Goal: Transaction & Acquisition: Purchase product/service

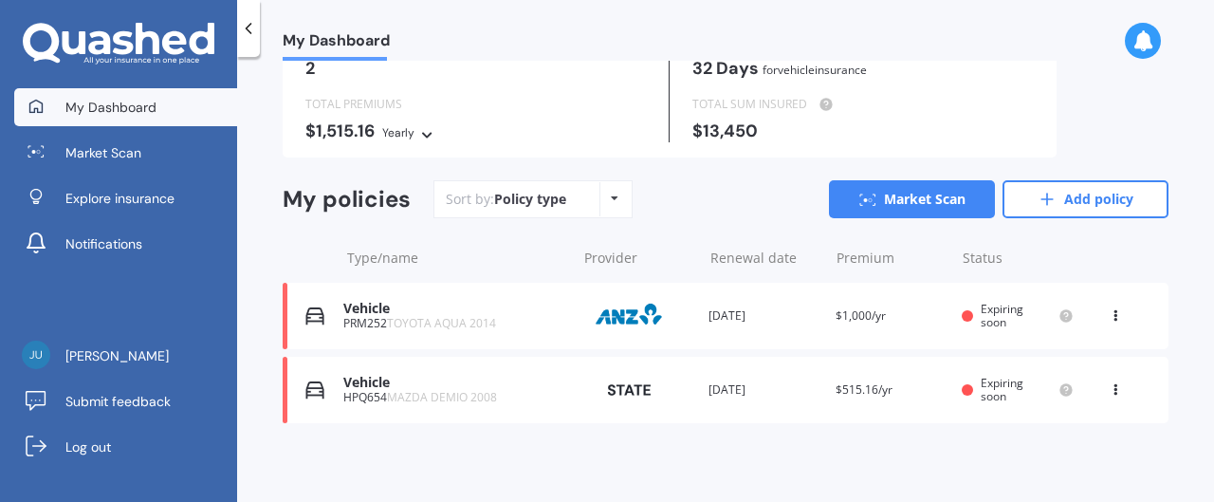
scroll to position [22, 0]
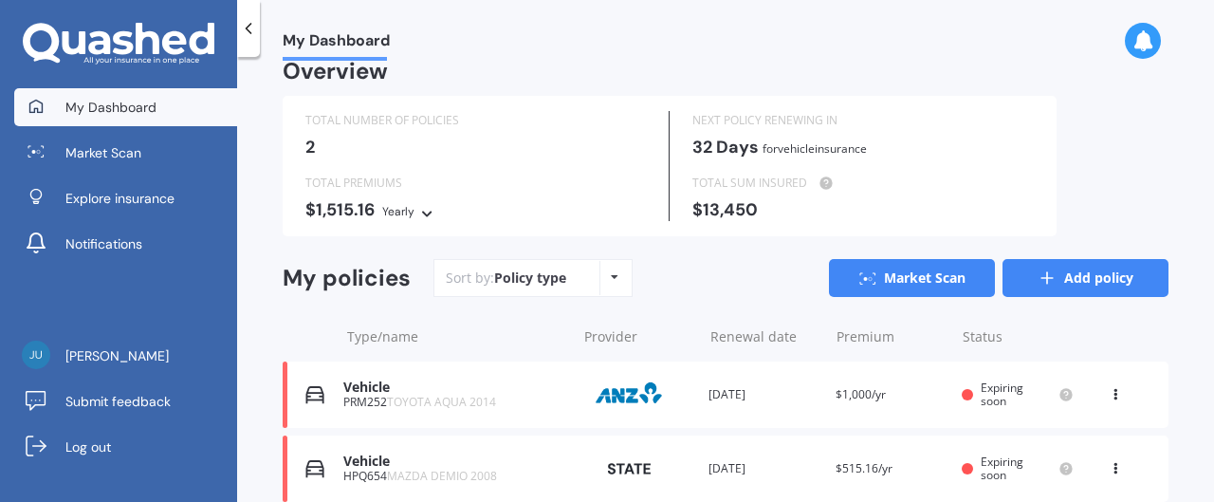
click at [1085, 275] on link "Add policy" at bounding box center [1085, 278] width 166 height 38
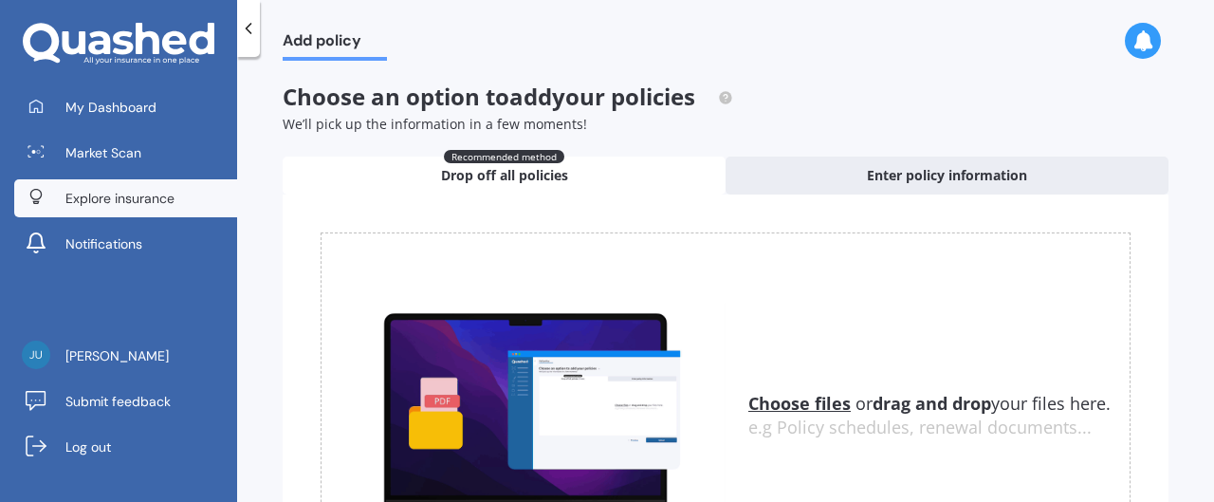
click at [123, 199] on span "Explore insurance" at bounding box center [119, 198] width 109 height 19
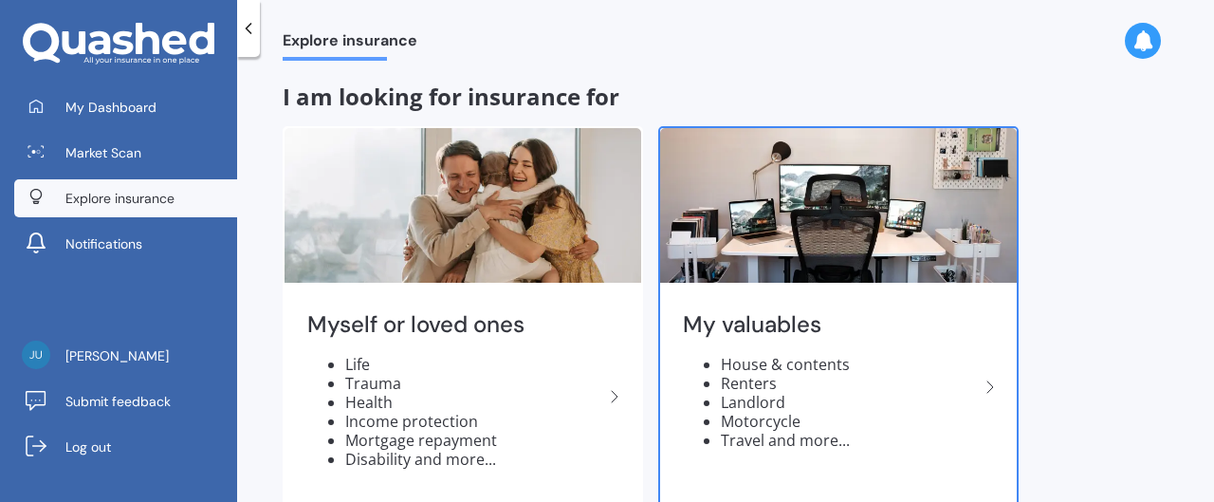
click at [788, 223] on img at bounding box center [838, 205] width 356 height 155
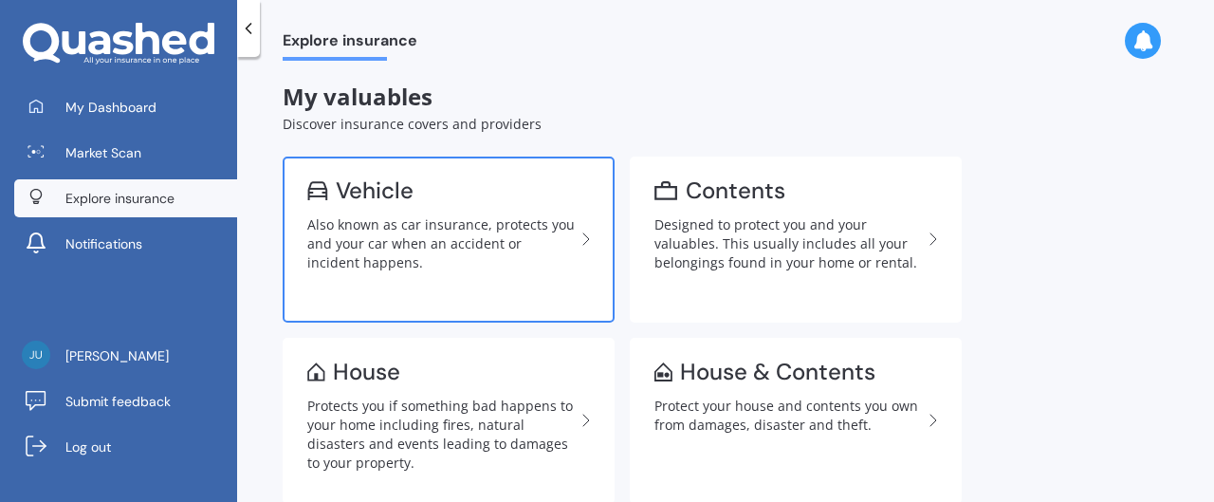
click at [420, 212] on link "Vehicle Also known as car insurance, protects you and your car when an accident…" at bounding box center [449, 239] width 332 height 166
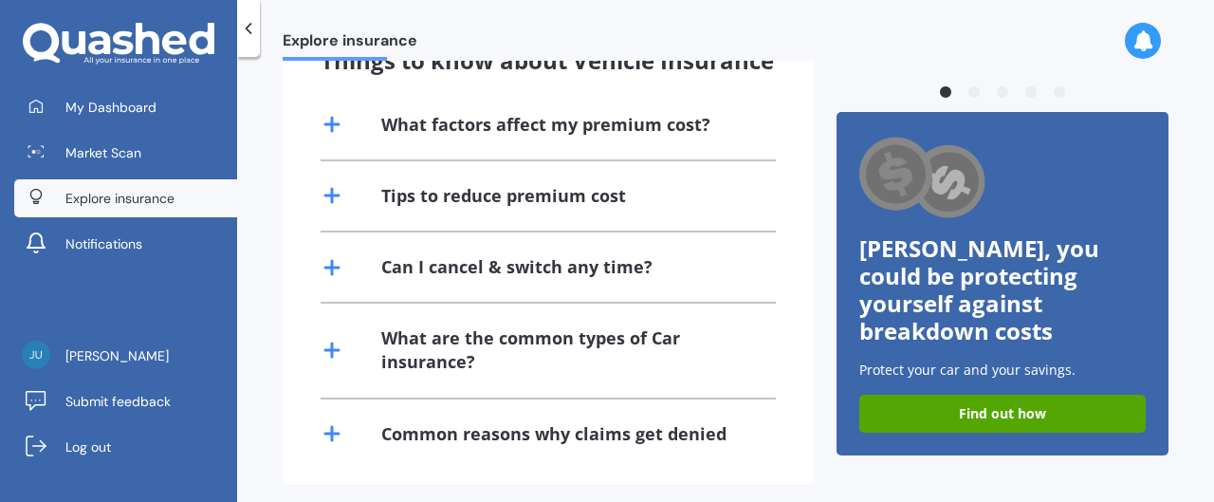
scroll to position [434, 0]
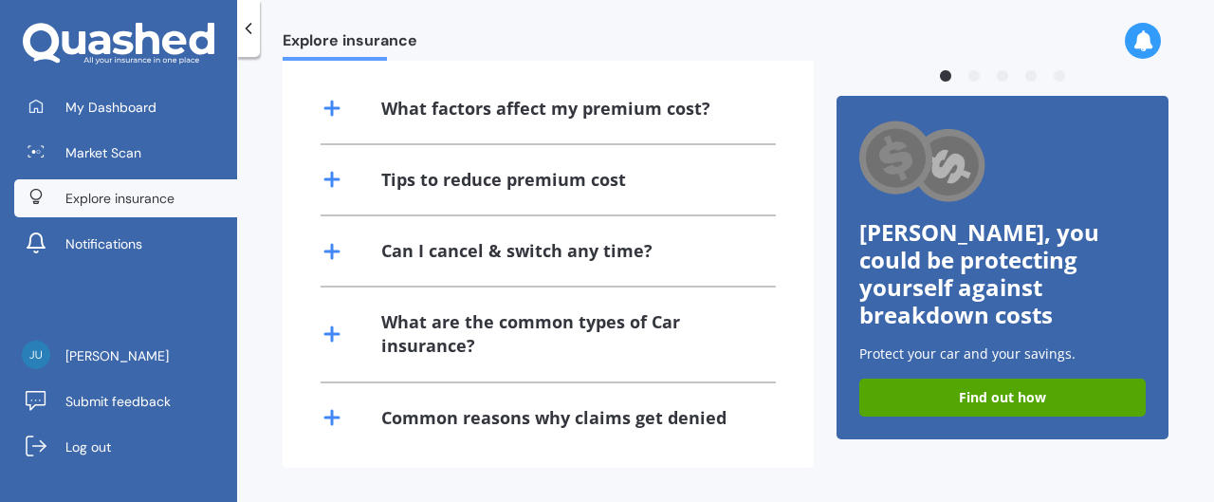
click at [473, 120] on div "What factors affect my premium cost?" at bounding box center [545, 109] width 329 height 24
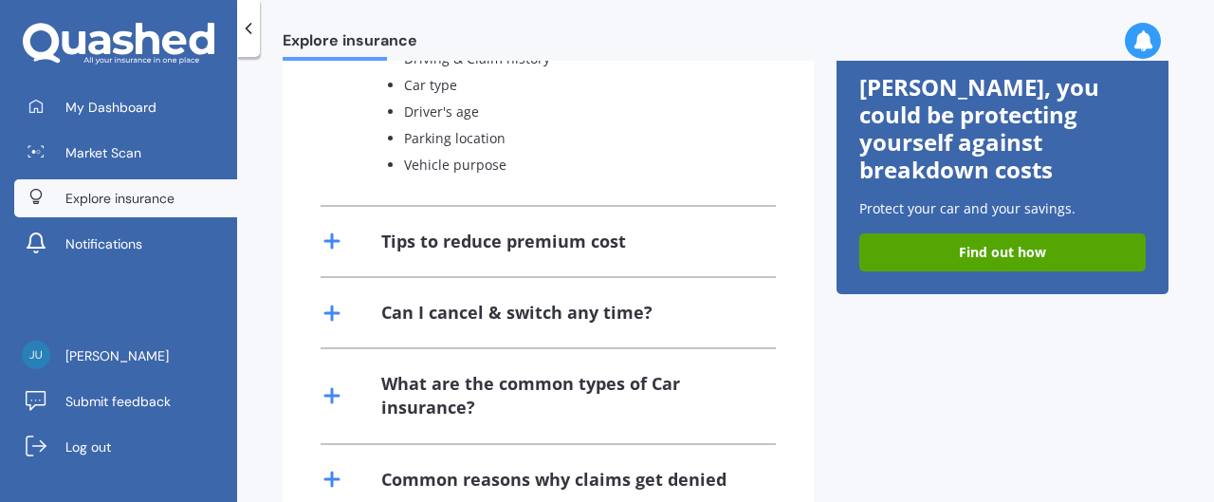
scroll to position [576, 0]
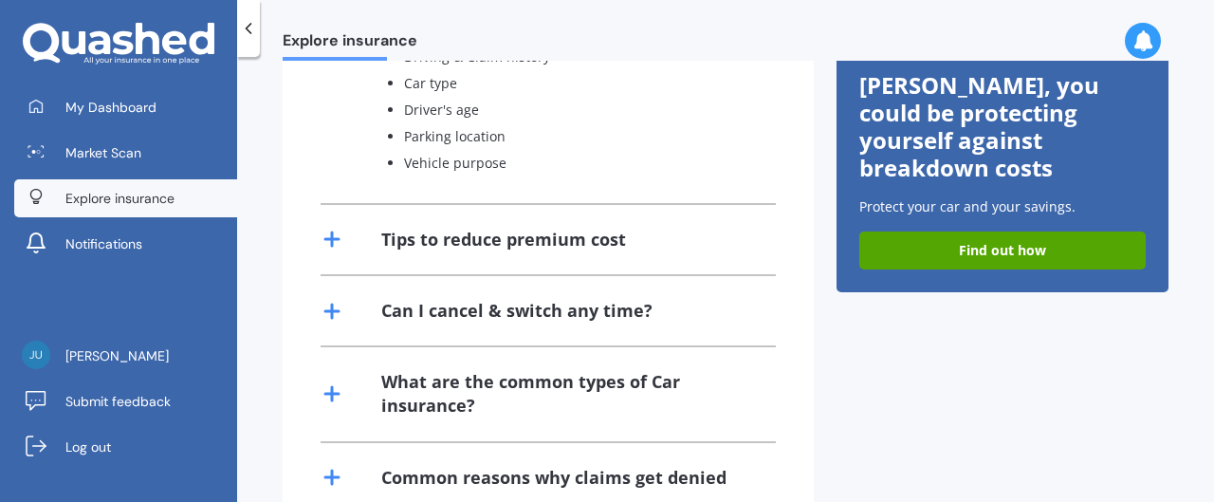
click at [602, 251] on div "Tips to reduce premium cost" at bounding box center [503, 240] width 245 height 24
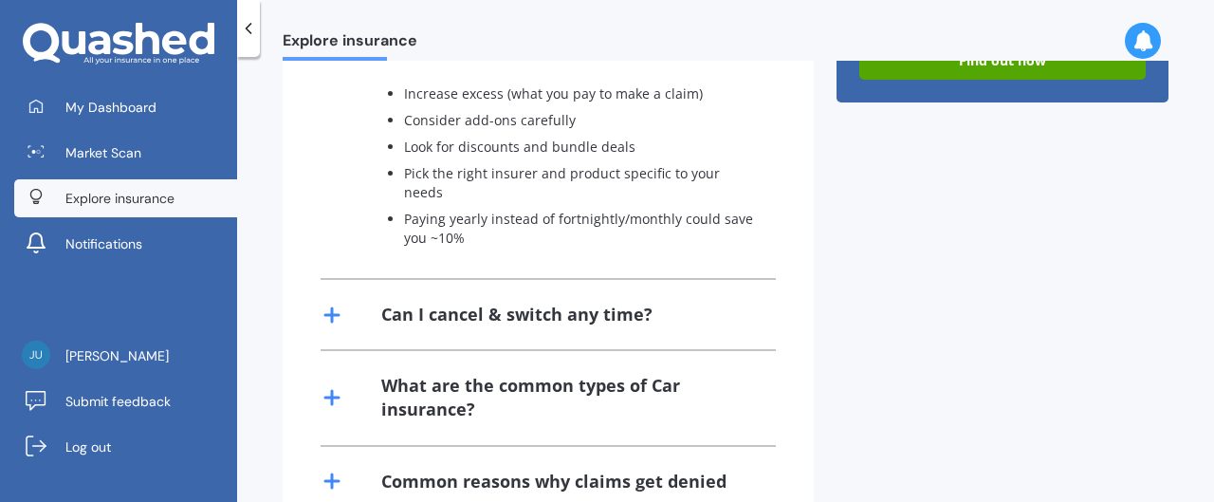
scroll to position [813, 0]
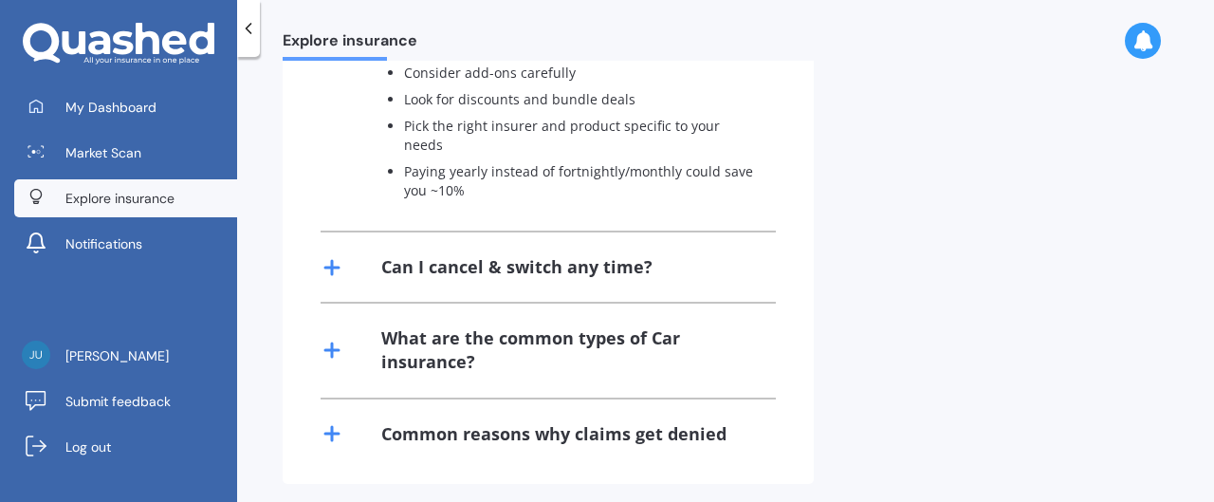
click at [586, 279] on div "Can I cancel & switch any time?" at bounding box center [516, 267] width 271 height 24
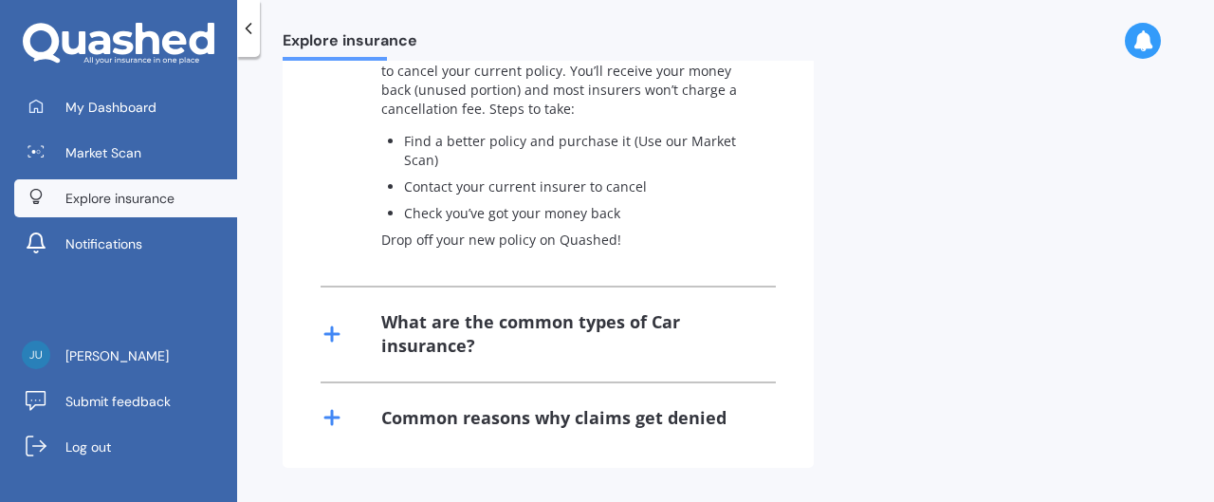
scroll to position [1098, 0]
click at [586, 298] on div "What are the common types of Car insurance?" at bounding box center [547, 333] width 455 height 93
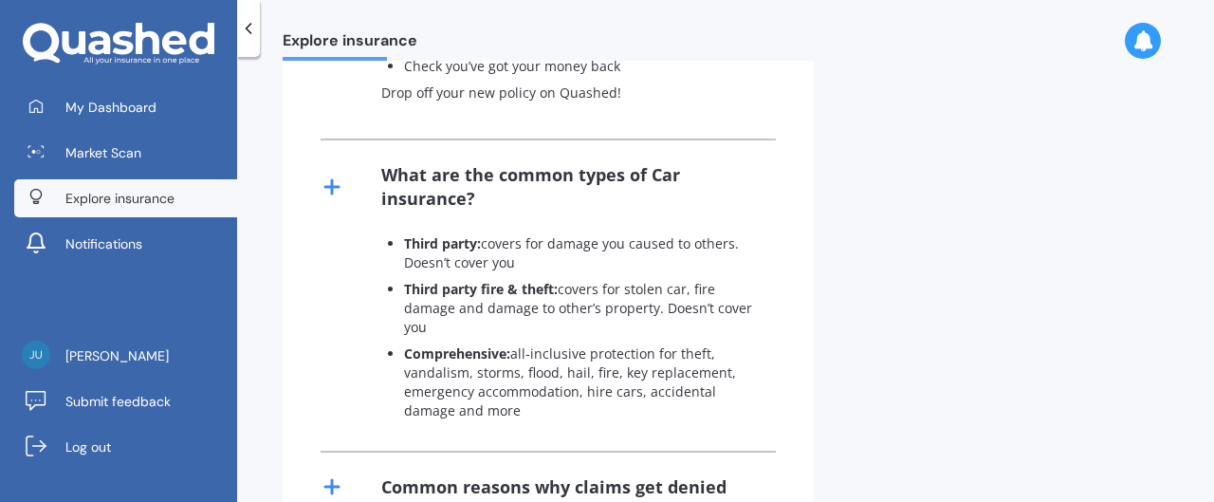
scroll to position [1314, 0]
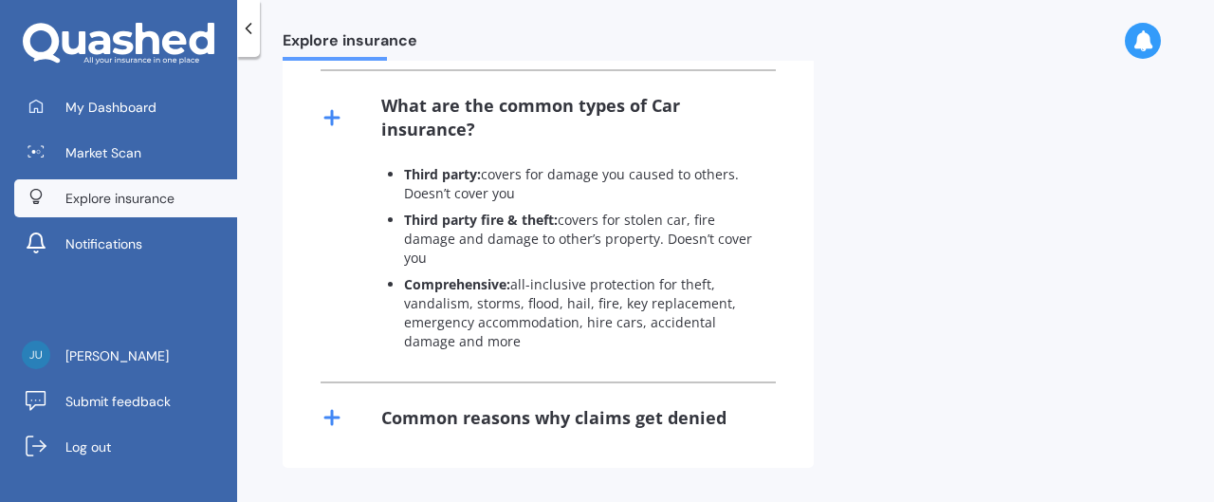
click at [529, 411] on div "Common reasons why claims get denied" at bounding box center [553, 418] width 345 height 24
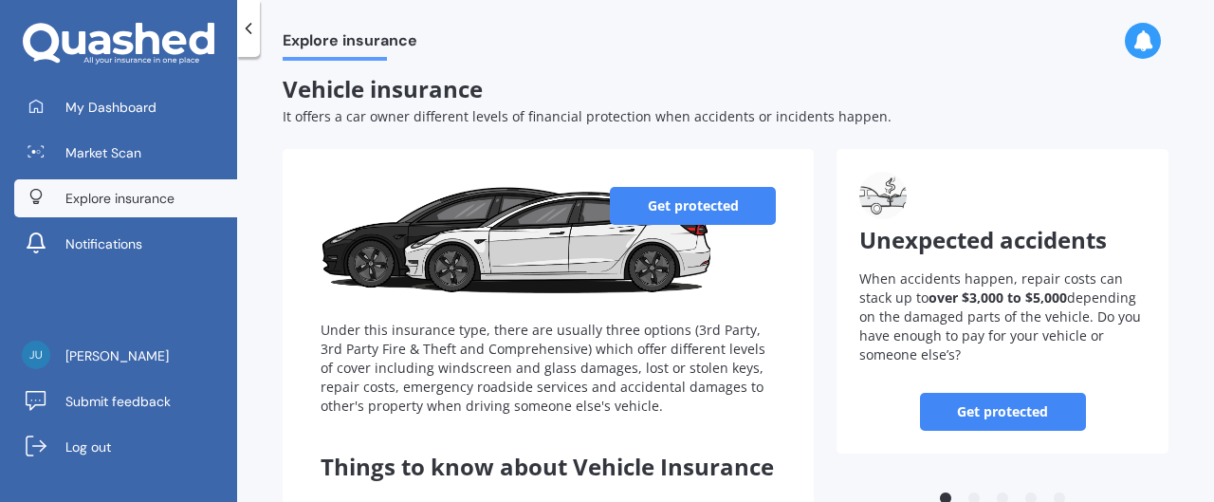
scroll to position [0, 0]
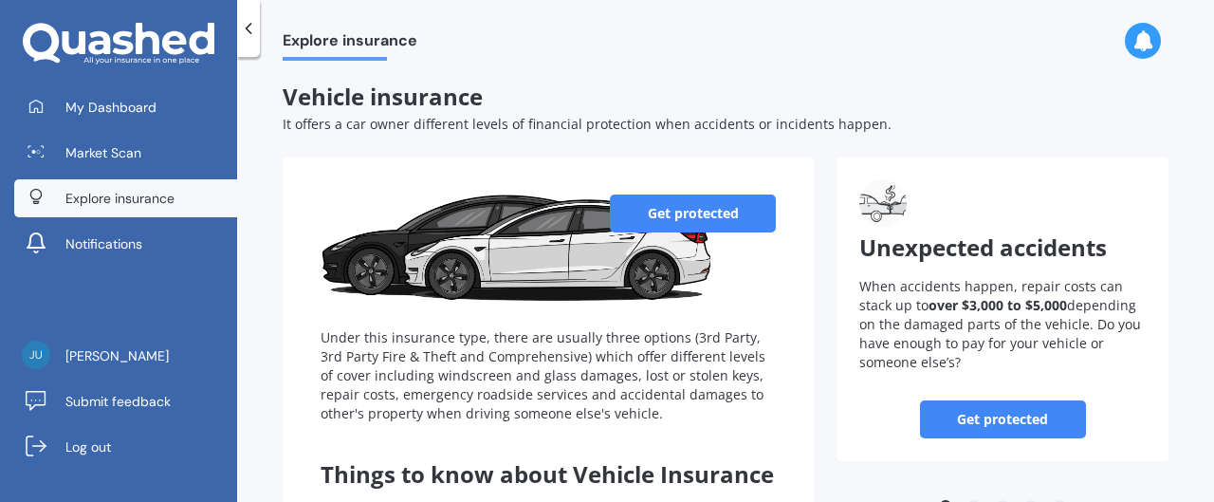
click at [670, 213] on link "Get protected" at bounding box center [693, 213] width 166 height 38
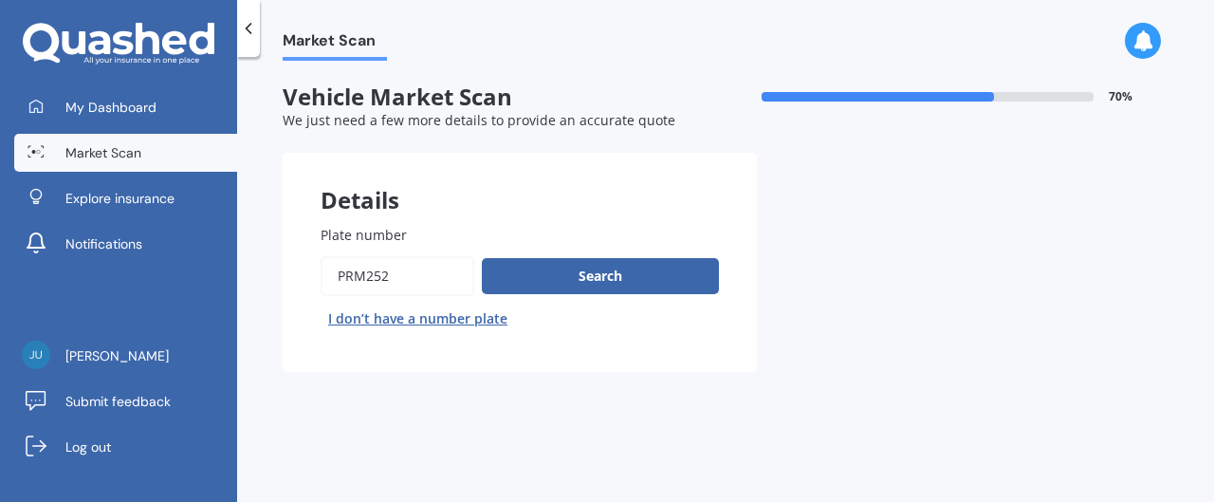
click at [418, 277] on input "Plate number" at bounding box center [397, 276] width 154 height 40
type input "P"
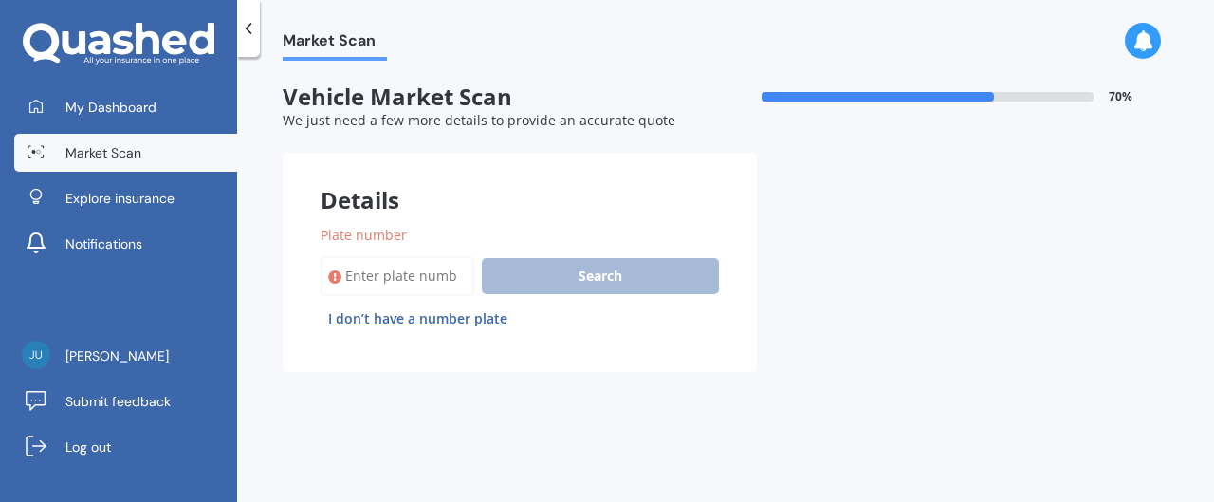
click at [429, 320] on button "I don’t have a number plate" at bounding box center [417, 318] width 194 height 30
select select "29"
select select "11"
select select "1973"
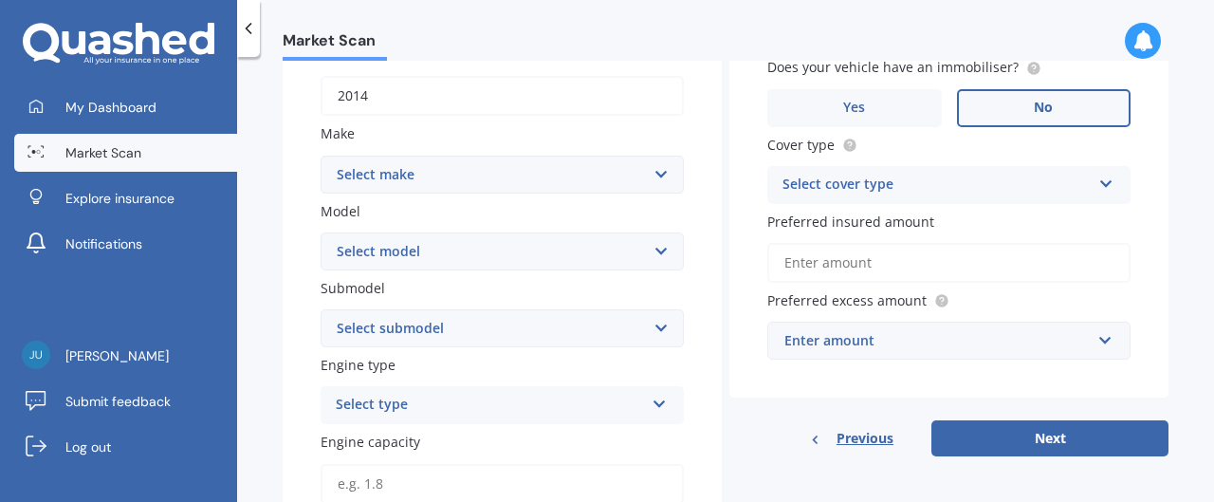
scroll to position [300, 0]
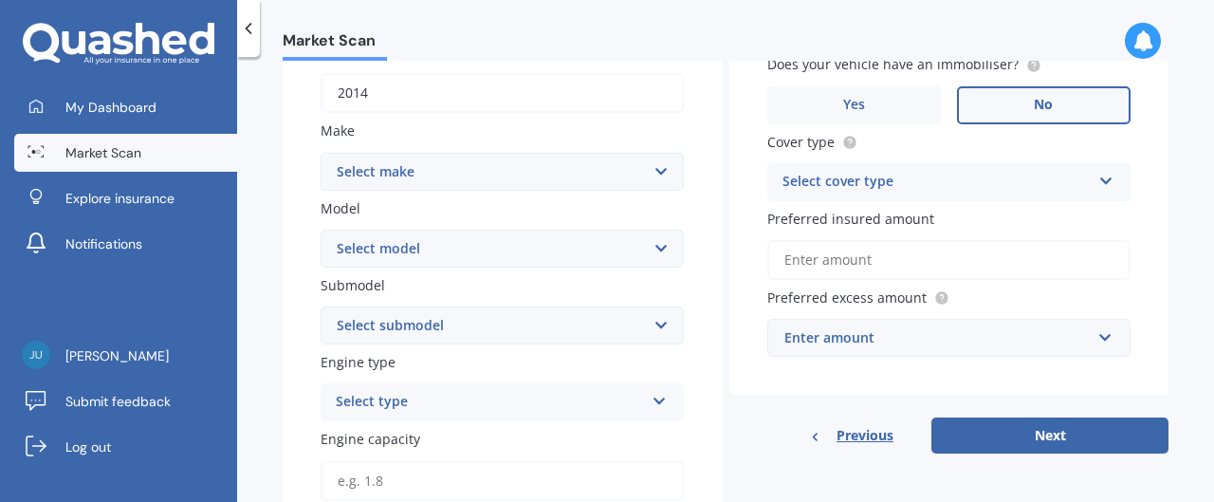
click at [655, 173] on select "Select make AC ALFA ROMEO ASTON [PERSON_NAME] AUDI AUSTIN BEDFORD Bentley BMW B…" at bounding box center [501, 172] width 363 height 38
select select "TOYOTA"
click at [655, 173] on select "Select make AC ALFA ROMEO ASTON [PERSON_NAME] AUDI AUSTIN BEDFORD Bentley BMW B…" at bounding box center [501, 172] width 363 height 38
click at [559, 241] on select "Select model 4 Runner 86 [PERSON_NAME] Alphard Altezza Aqua Aristo Aurion Auris…" at bounding box center [501, 248] width 363 height 38
select select "AQUA"
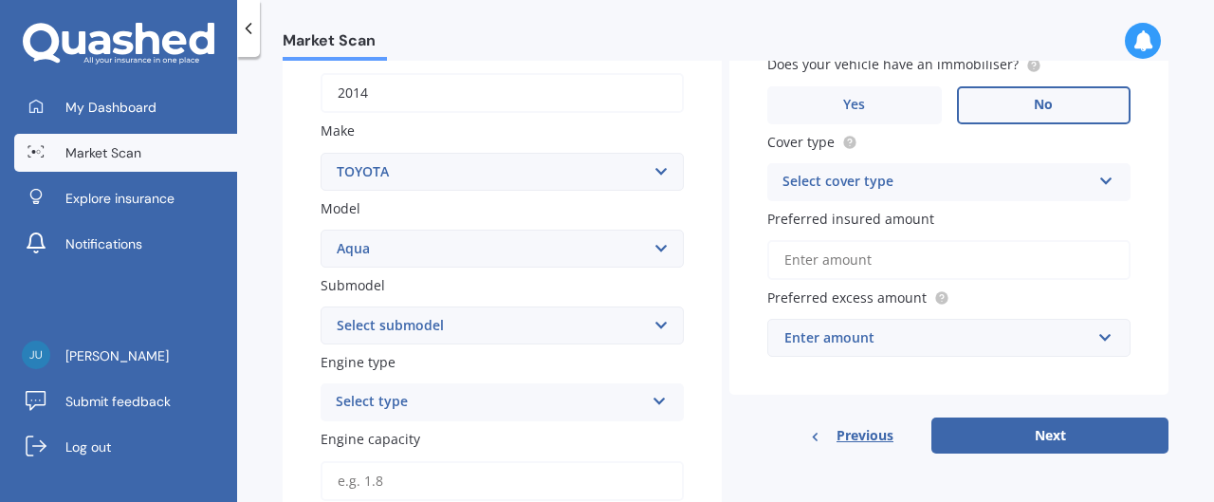
click at [320, 229] on select "Select model 4 Runner 86 [PERSON_NAME] Alphard Altezza Aqua Aristo Aurion Auris…" at bounding box center [501, 248] width 363 height 38
click at [449, 334] on select "Select submodel (All Other) Hatchback Hybrid" at bounding box center [501, 325] width 363 height 38
select select "HATCHBACK"
click at [320, 307] on select "Select submodel (All Other) Hatchback Hybrid" at bounding box center [501, 325] width 363 height 38
click at [469, 404] on div "Select type" at bounding box center [490, 402] width 308 height 23
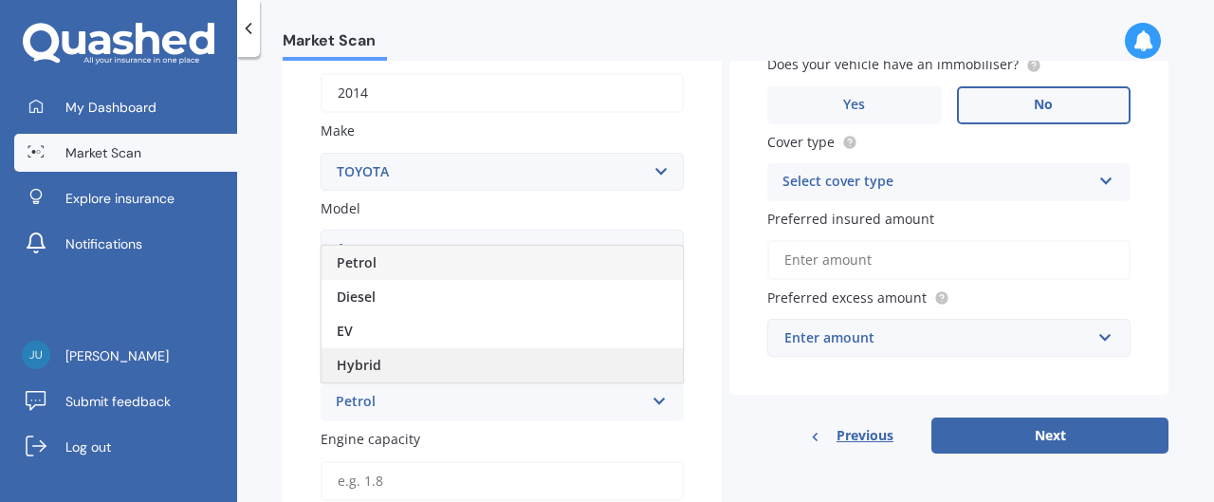
click at [417, 374] on div "Hybrid" at bounding box center [501, 365] width 361 height 34
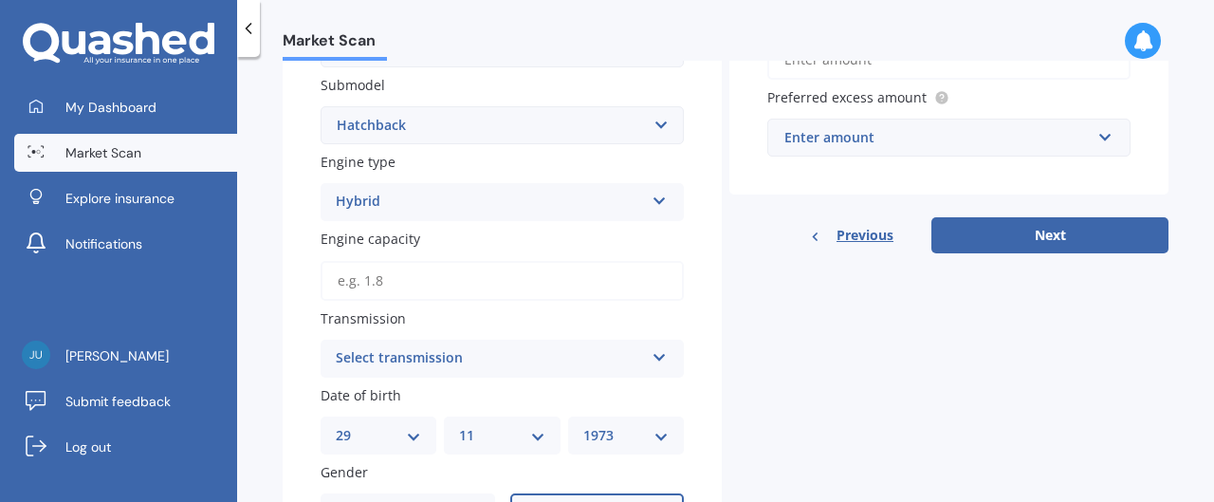
scroll to position [555, 0]
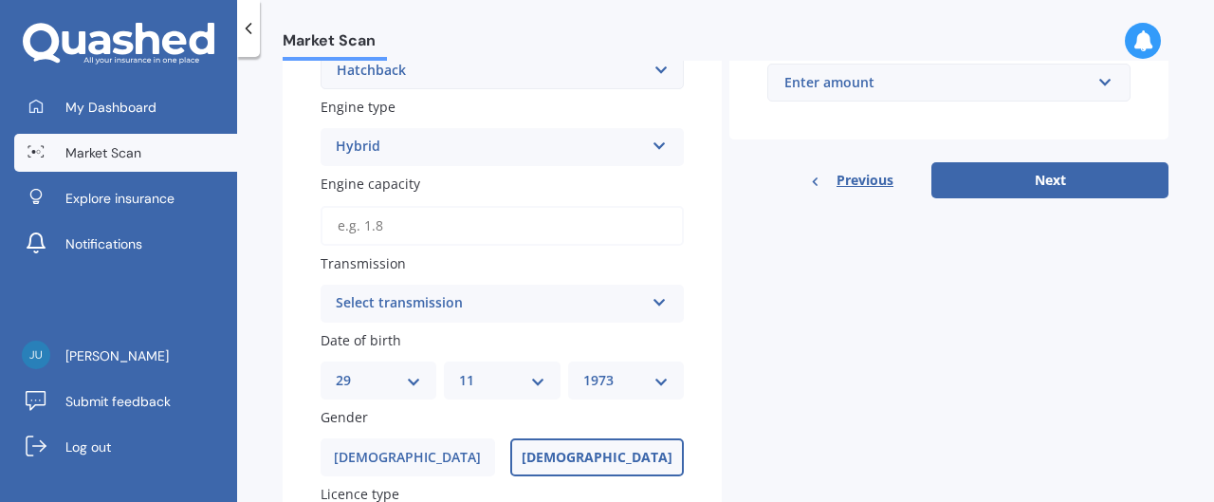
click at [396, 234] on input "Engine capacity" at bounding box center [501, 226] width 363 height 40
type input "1.5"
click at [440, 308] on div "Select transmission" at bounding box center [490, 303] width 308 height 23
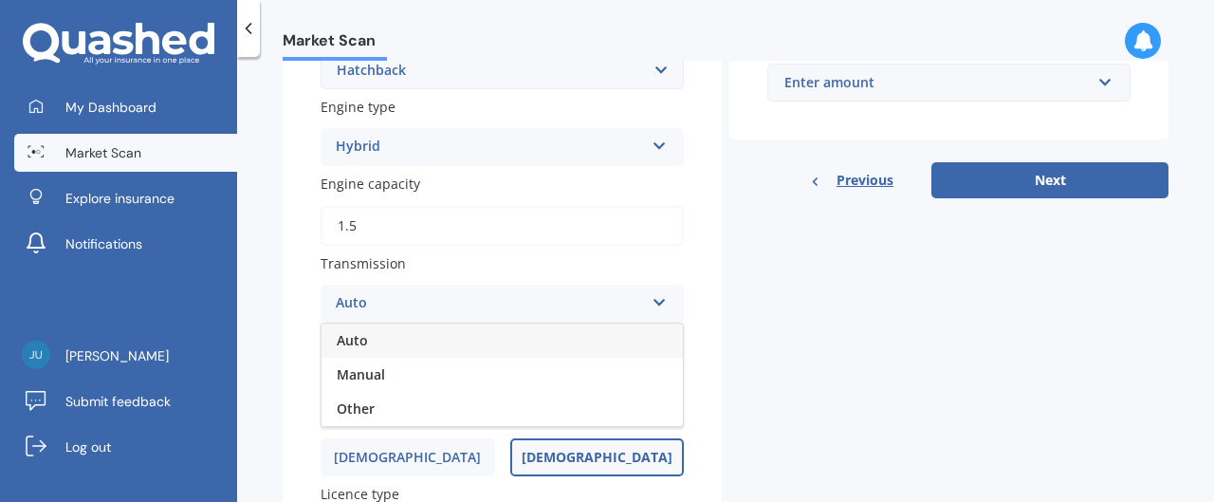
click at [421, 351] on div "Auto" at bounding box center [501, 340] width 361 height 34
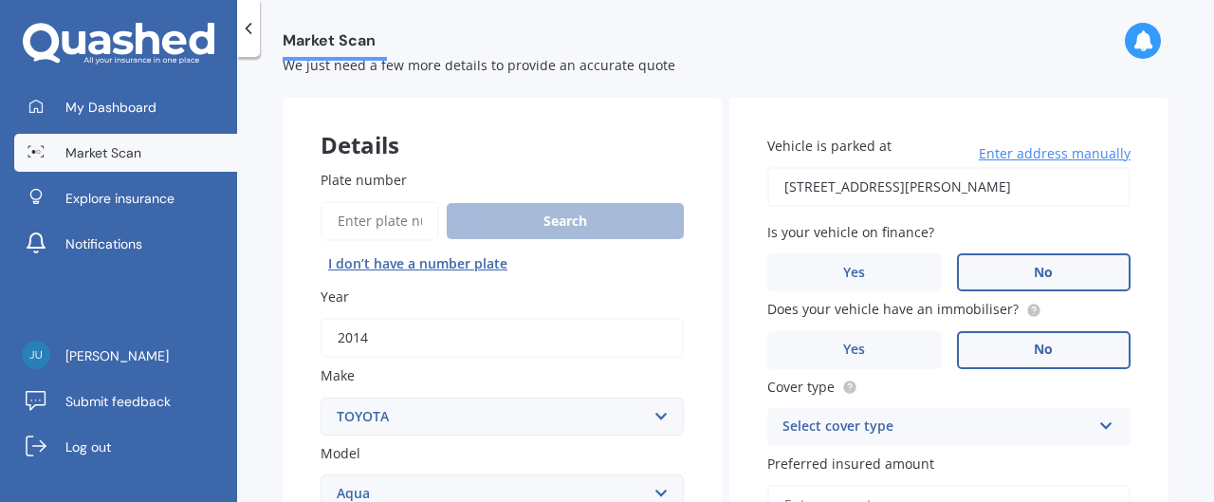
scroll to position [69, 0]
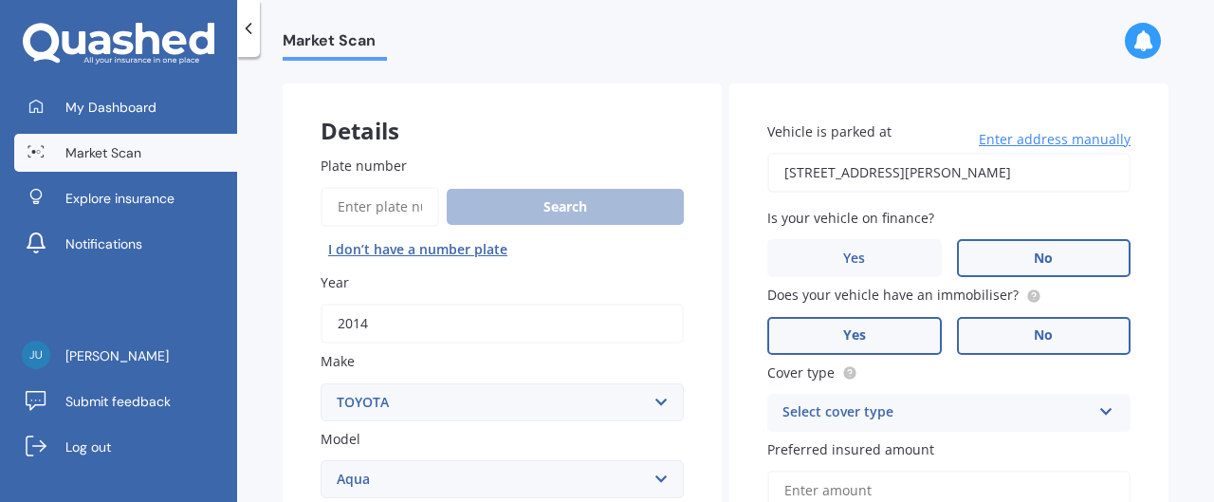
click at [837, 348] on label "Yes" at bounding box center [854, 336] width 174 height 38
click at [0, 0] on input "Yes" at bounding box center [0, 0] width 0 height 0
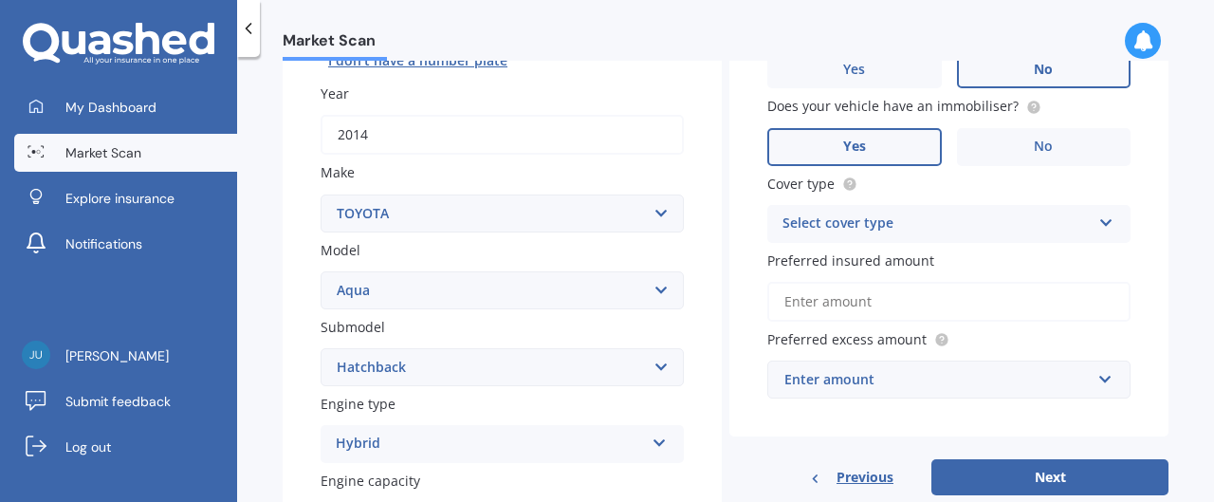
scroll to position [269, 0]
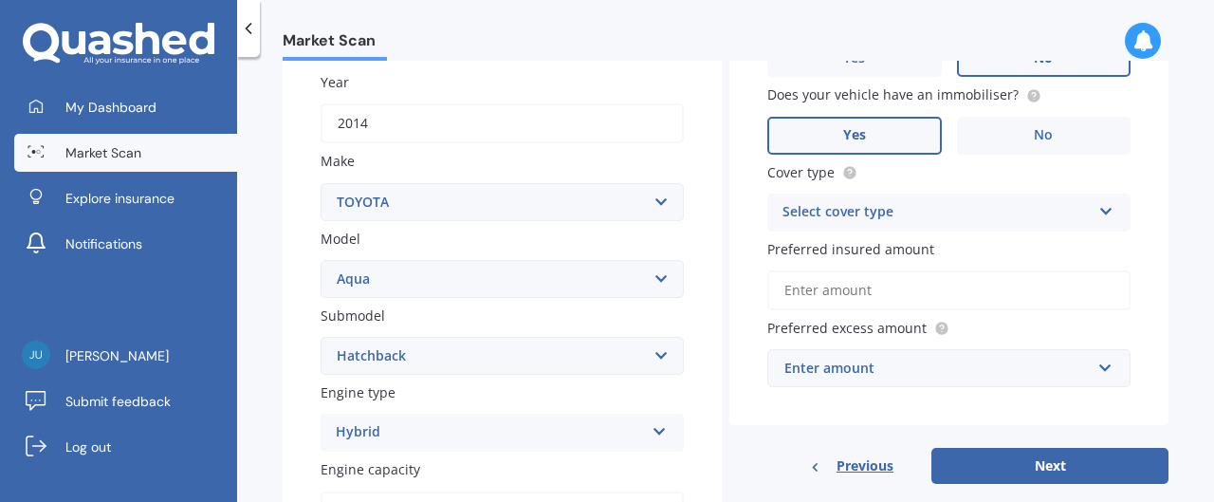
click at [1056, 211] on div "Select cover type" at bounding box center [936, 212] width 308 height 23
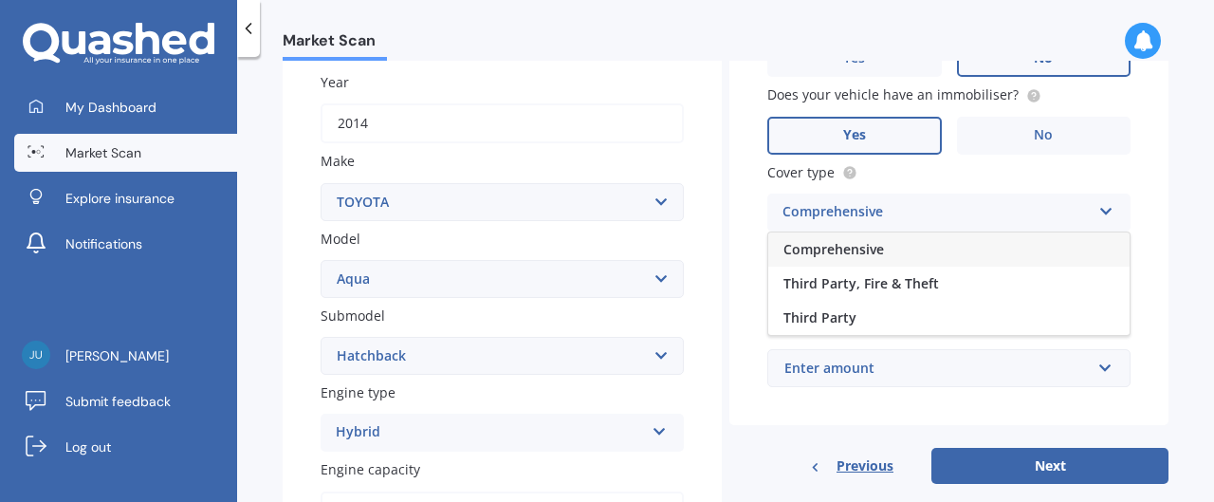
click at [969, 257] on div "Comprehensive" at bounding box center [948, 249] width 361 height 34
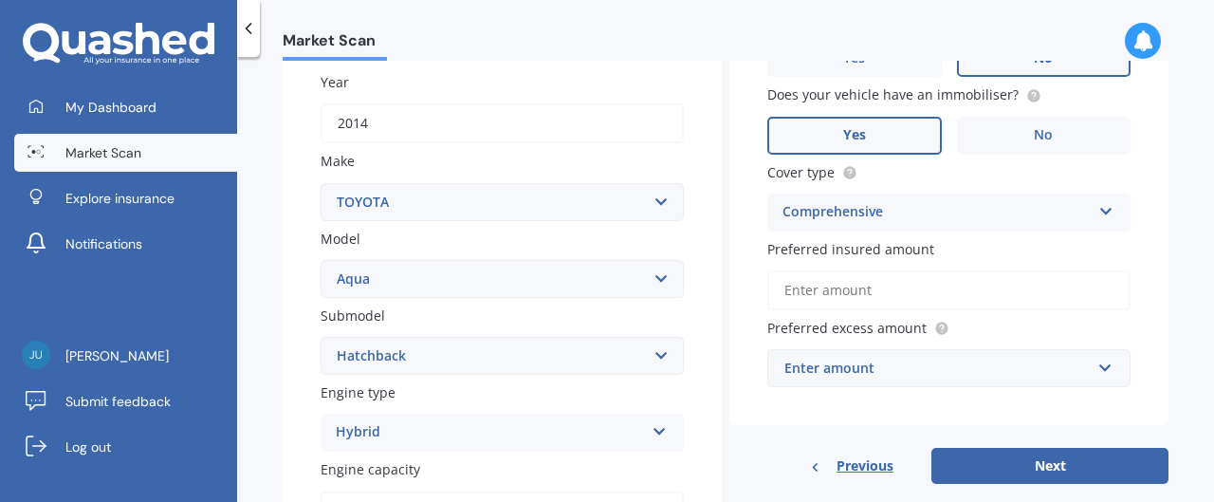
click at [1031, 288] on input "Preferred insured amount" at bounding box center [948, 290] width 363 height 40
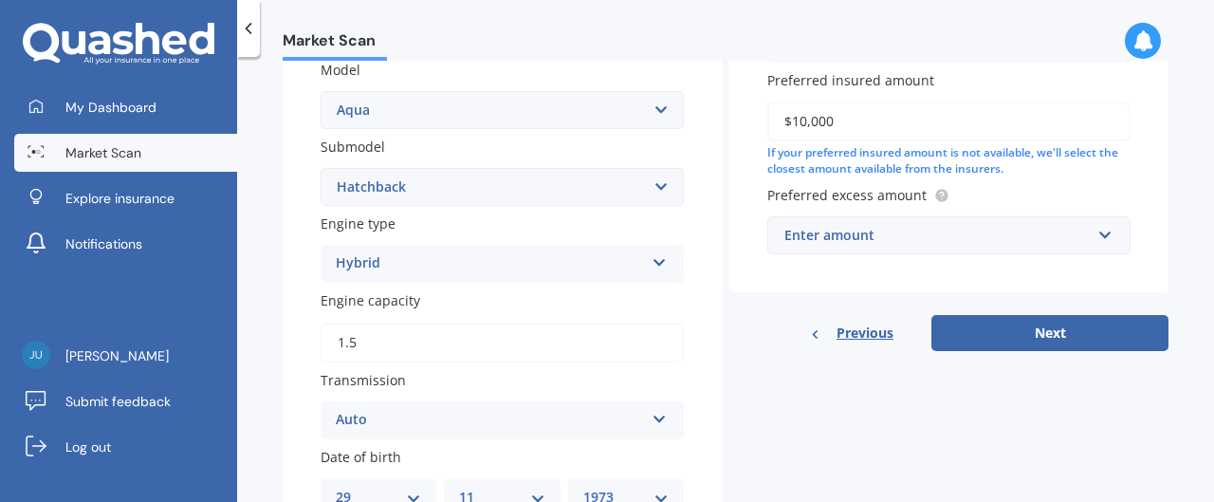
scroll to position [440, 0]
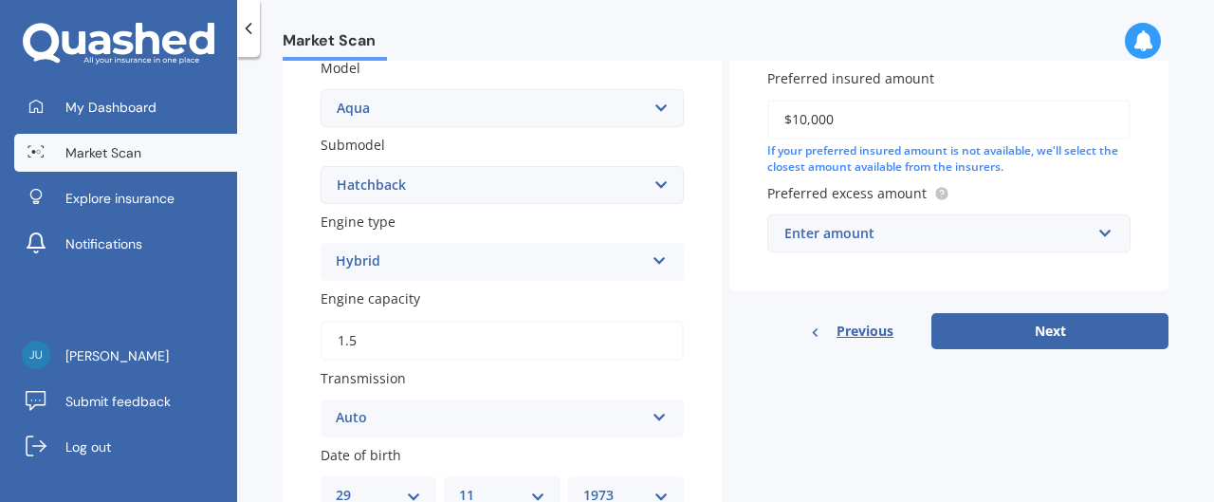
type input "$10,000"
click at [1095, 236] on input "text" at bounding box center [942, 233] width 346 height 36
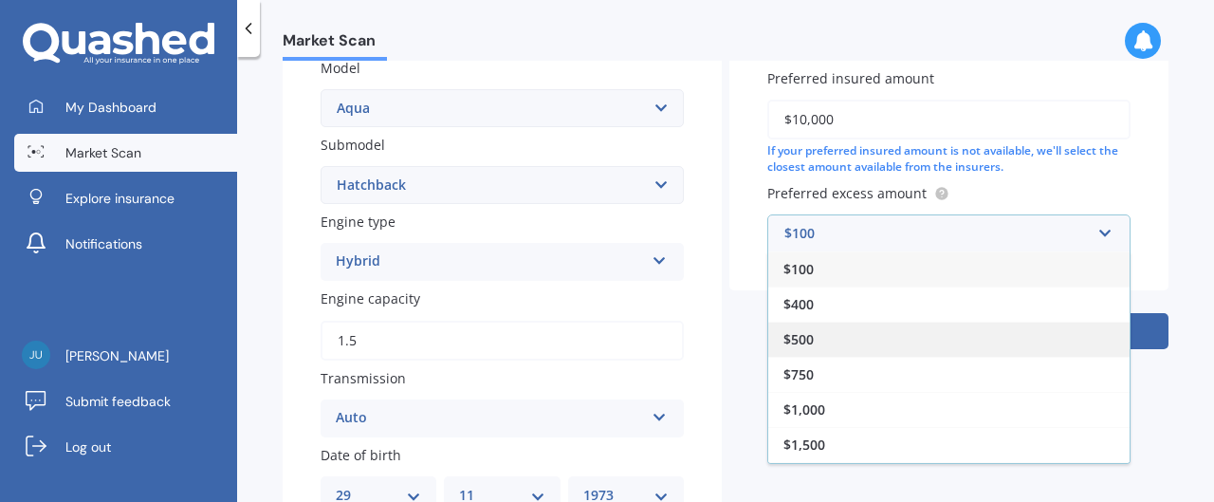
click at [864, 350] on div "$500" at bounding box center [948, 338] width 361 height 35
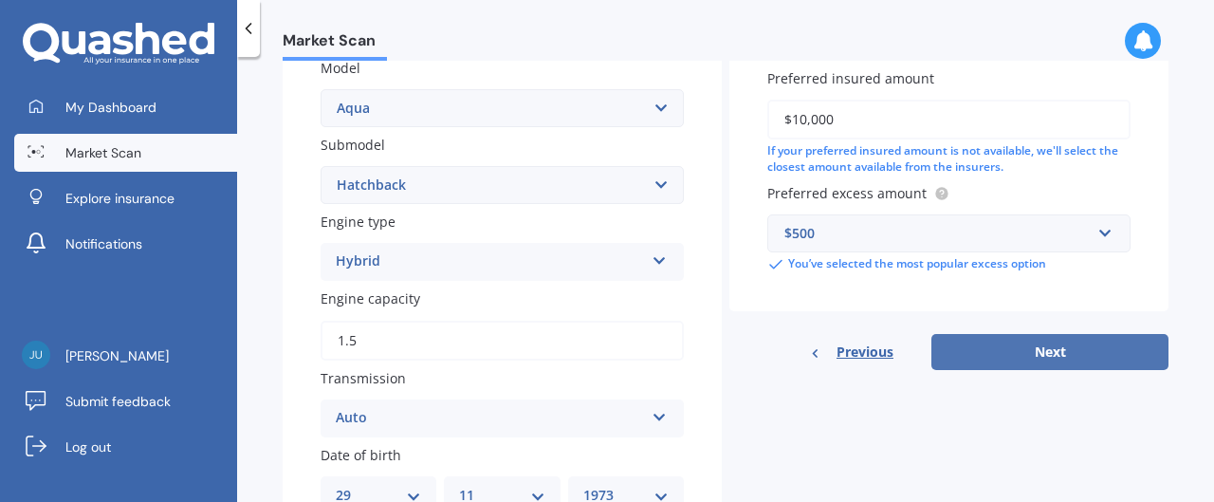
click at [1043, 347] on button "Next" at bounding box center [1049, 352] width 237 height 36
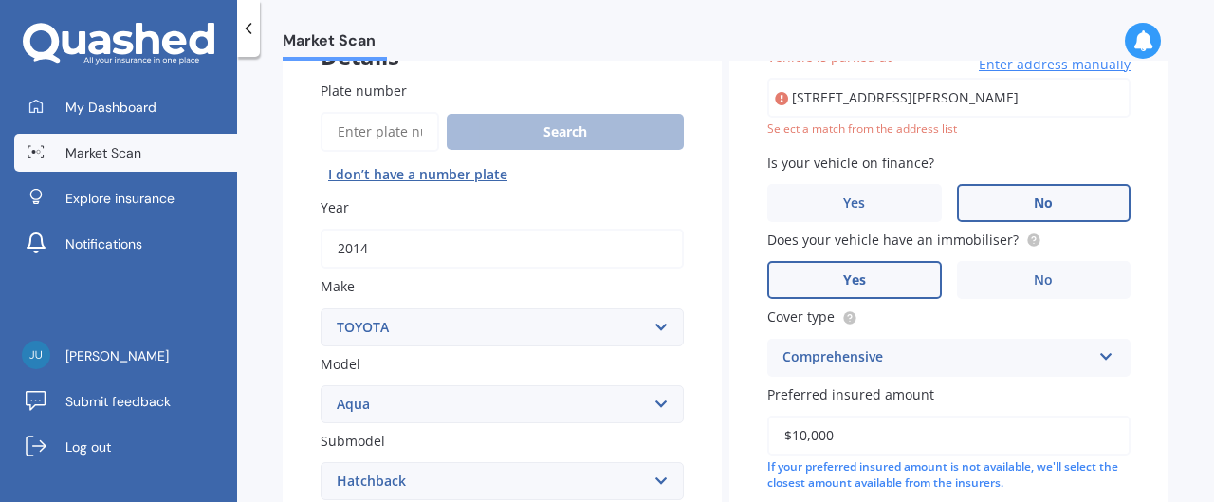
scroll to position [129, 0]
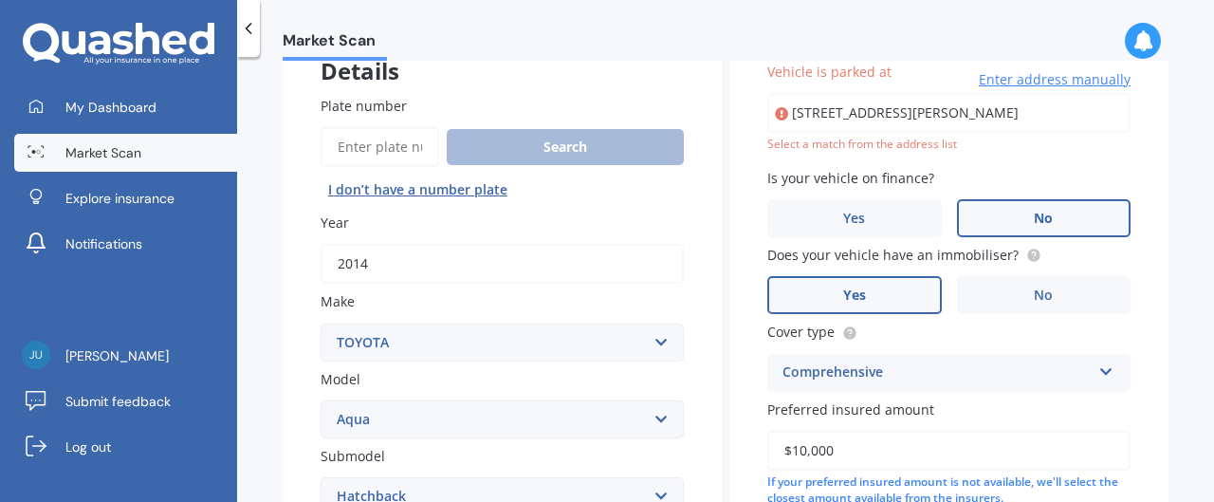
type input "[STREET_ADDRESS][PERSON_NAME]"
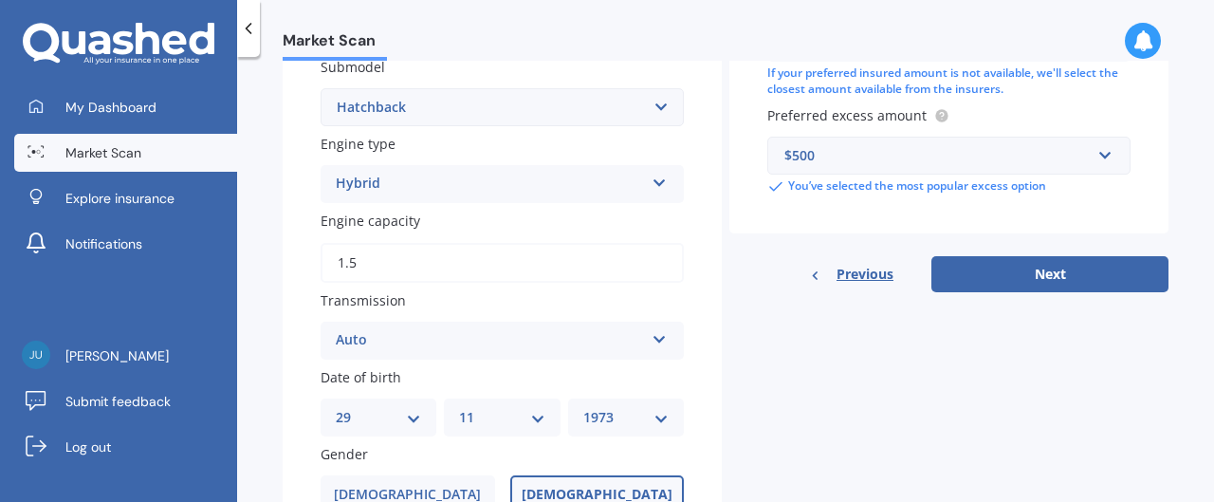
scroll to position [562, 0]
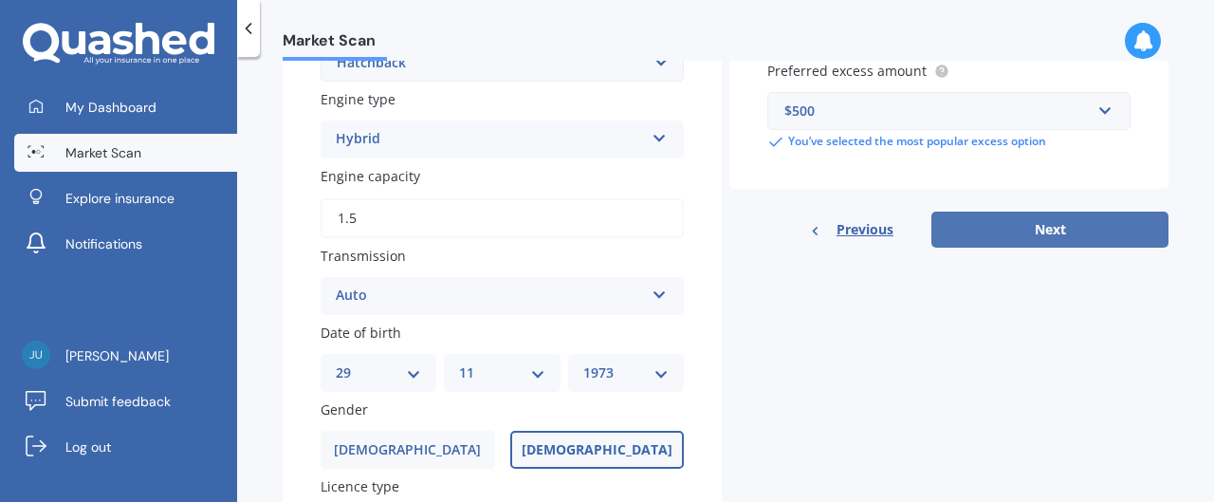
click at [1053, 229] on button "Next" at bounding box center [1049, 229] width 237 height 36
select select "29"
select select "11"
select select "1973"
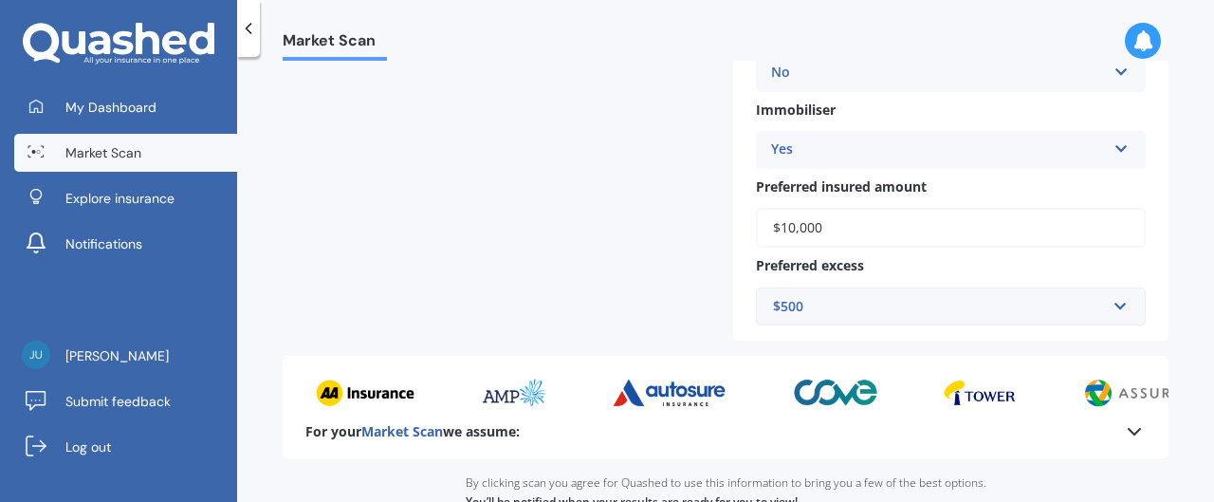
scroll to position [865, 0]
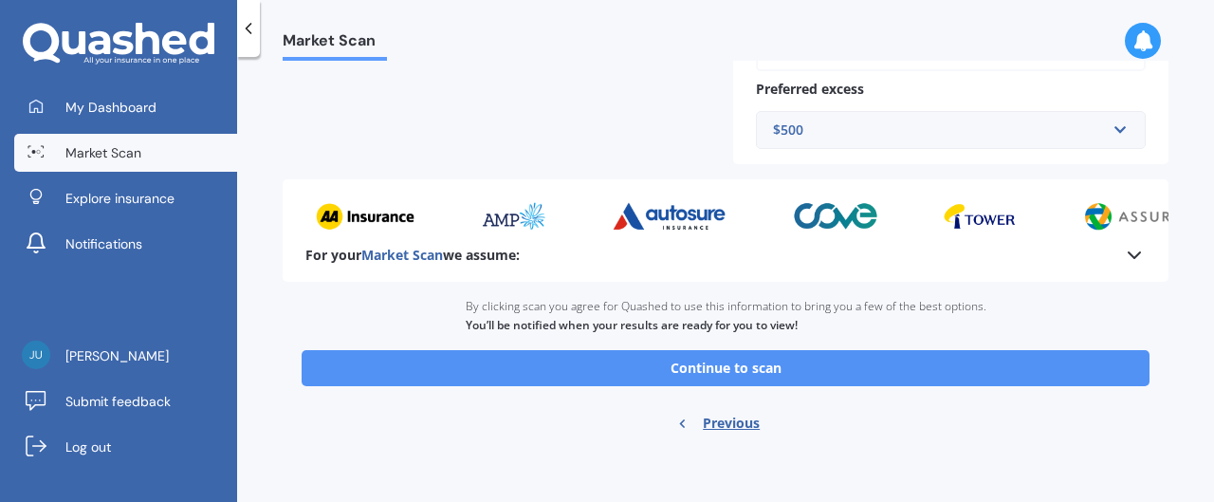
click at [854, 371] on button "Continue to scan" at bounding box center [725, 368] width 848 height 36
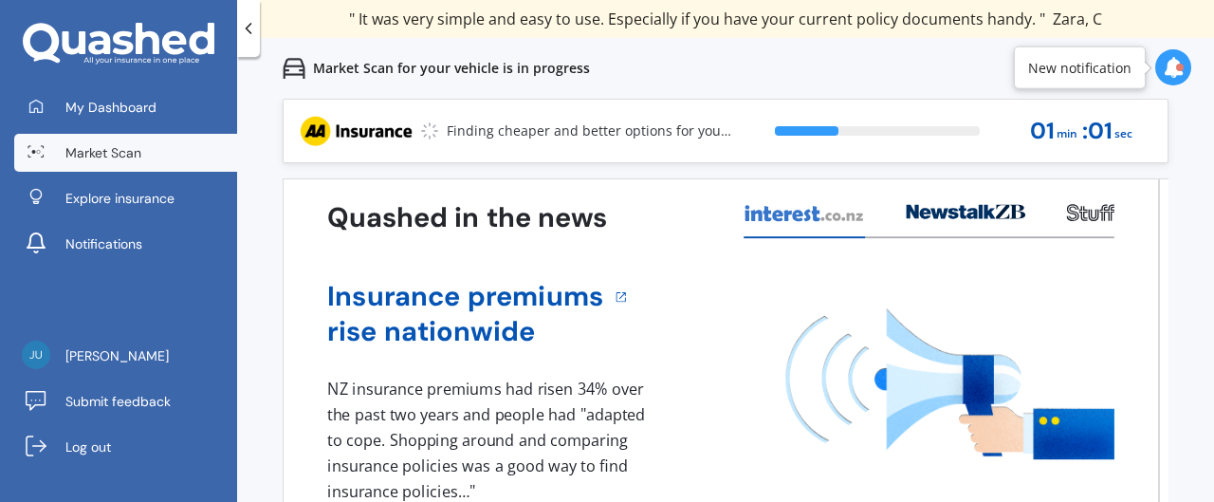
scroll to position [53, 0]
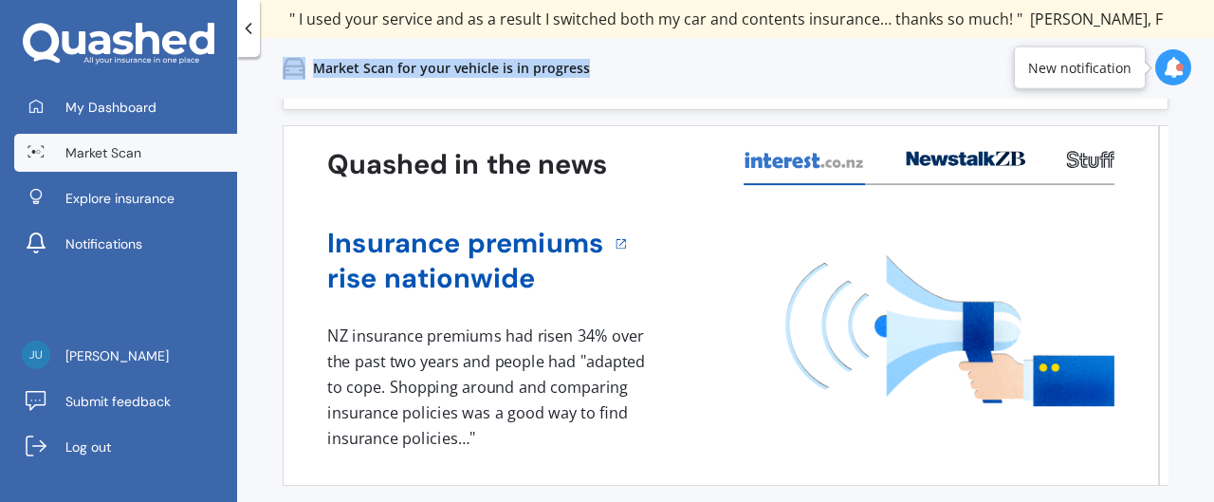
drag, startPoint x: 1203, startPoint y: 197, endPoint x: 1187, endPoint y: 23, distance: 175.2
click at [1187, 23] on div "Previous 80,000+ [DEMOGRAPHIC_DATA] consumers have signed up to shop and save t…" at bounding box center [725, 251] width 976 height 502
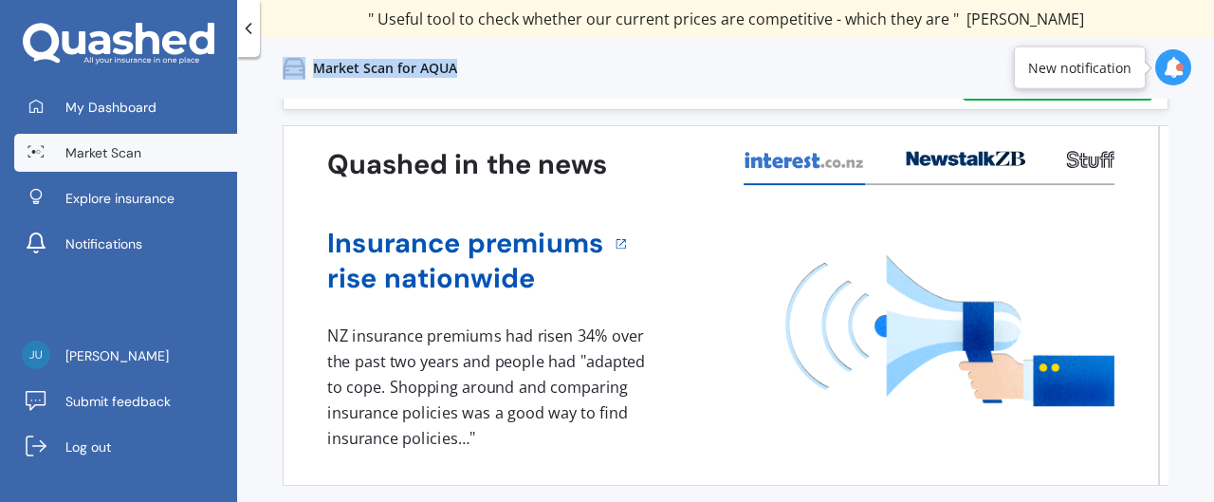
click at [366, 74] on p "Market Scan for AQUA" at bounding box center [385, 68] width 144 height 19
click at [1174, 66] on icon at bounding box center [1172, 67] width 21 height 21
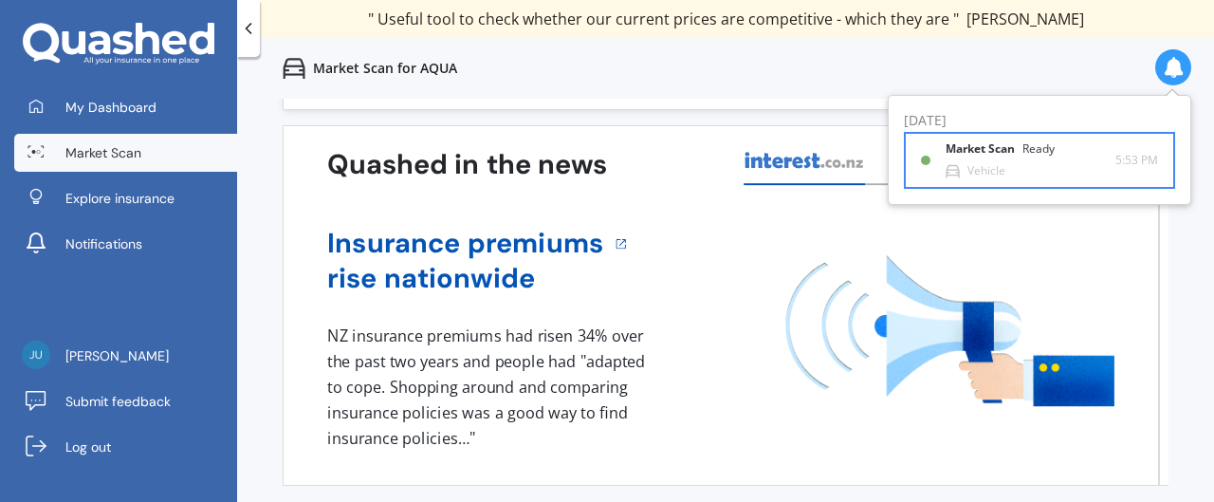
click at [1041, 144] on div "Ready" at bounding box center [1038, 148] width 32 height 13
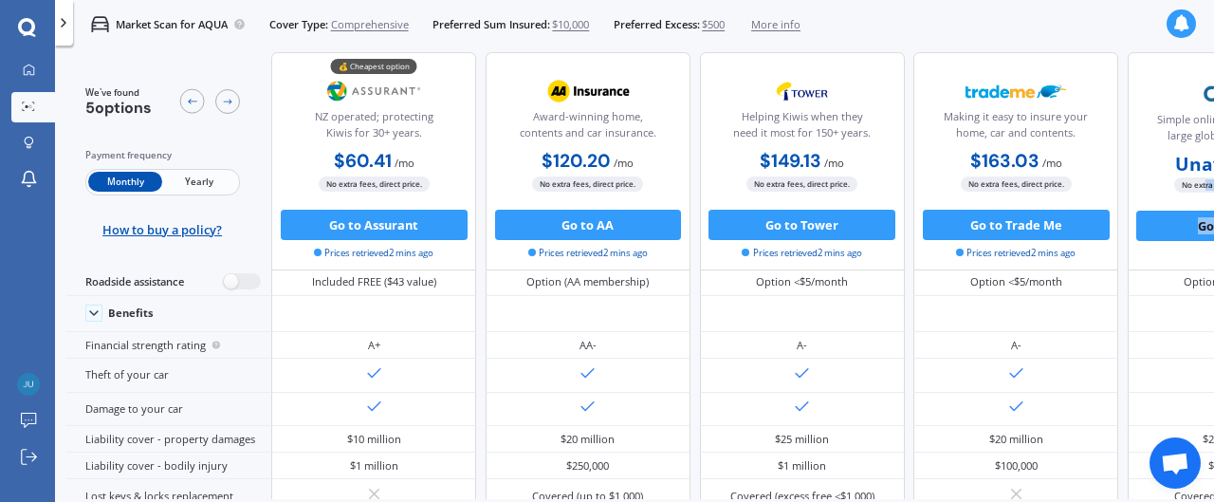
scroll to position [120, 157]
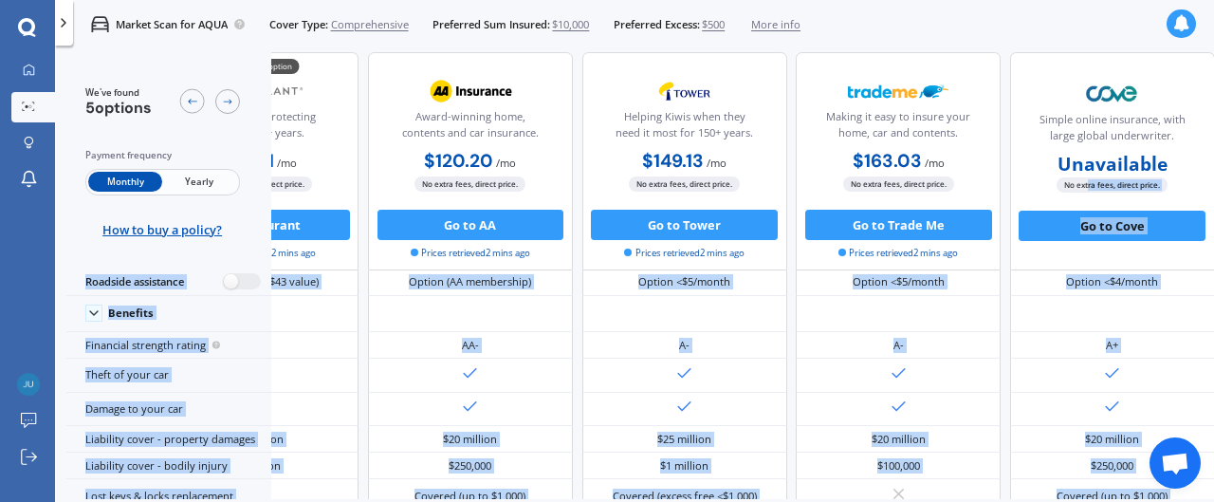
drag, startPoint x: 1204, startPoint y: 184, endPoint x: 1212, endPoint y: 247, distance: 64.0
click at [1212, 247] on div "We've found 5 options Payment frequency Monthly Yearly How to buy a policy? 💰 C…" at bounding box center [639, 275] width 1147 height 447
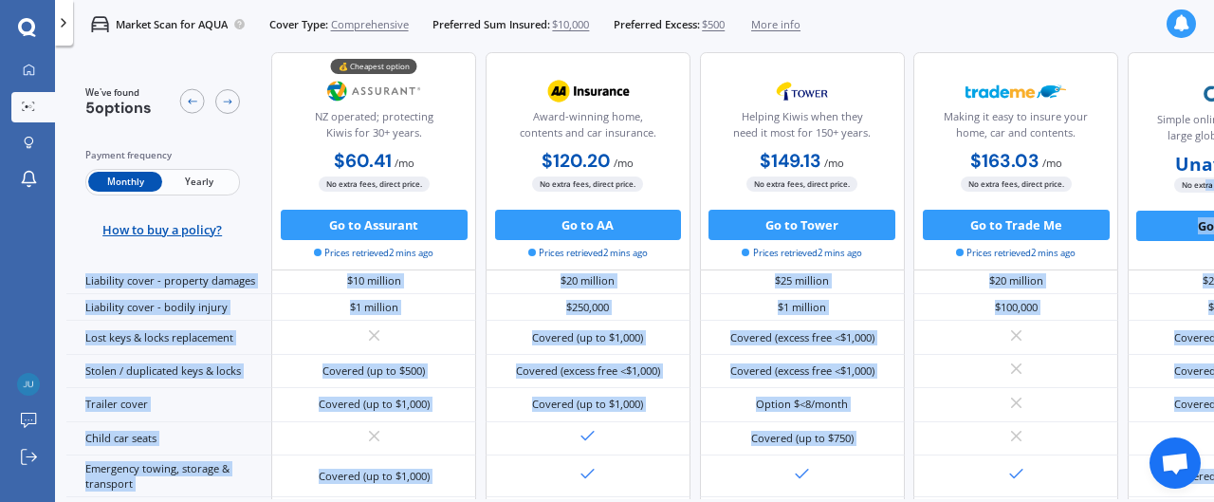
scroll to position [0, 0]
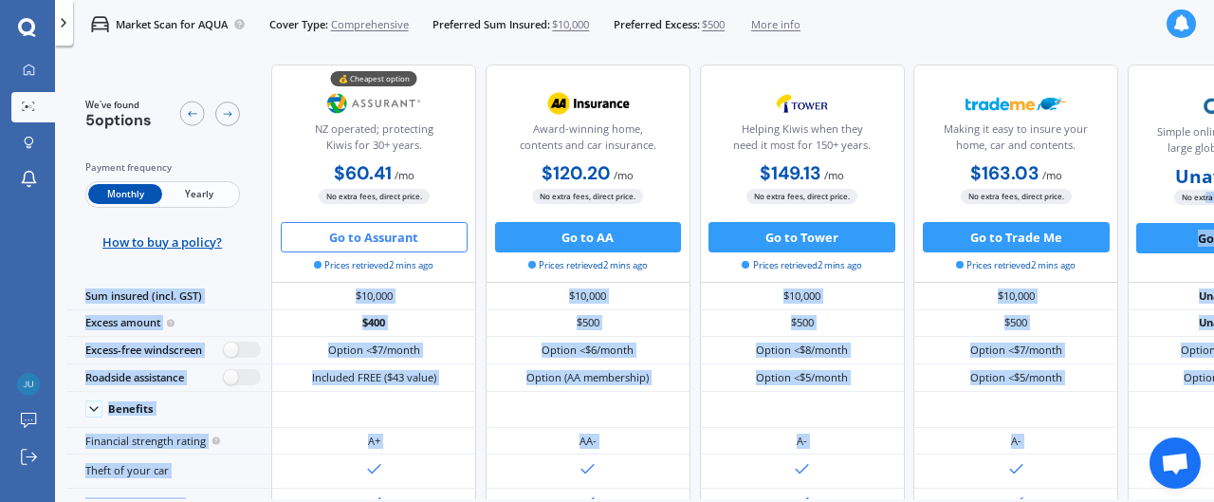
click at [402, 232] on button "Go to Assurant" at bounding box center [374, 237] width 187 height 30
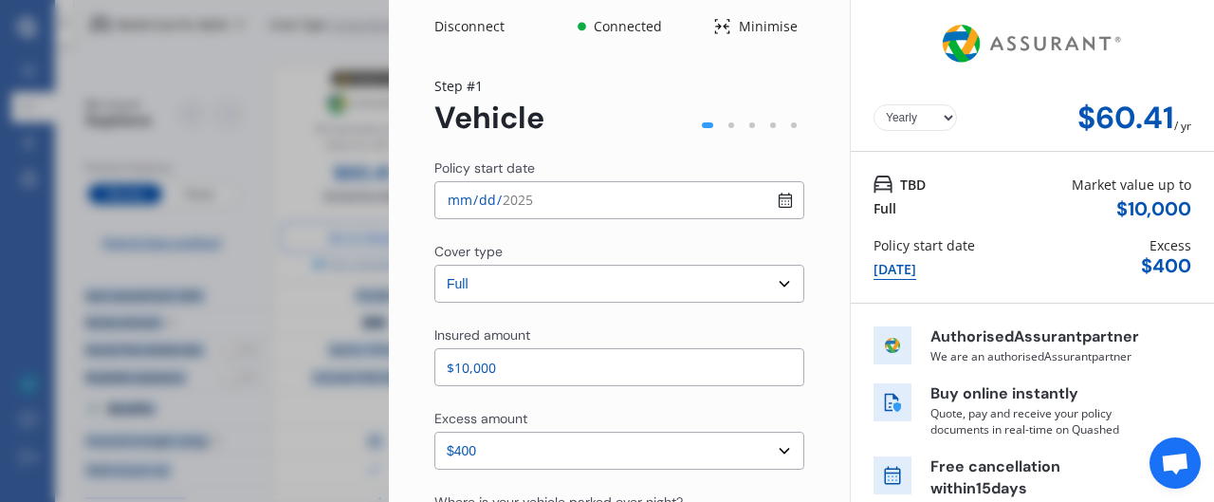
select select "Monthly"
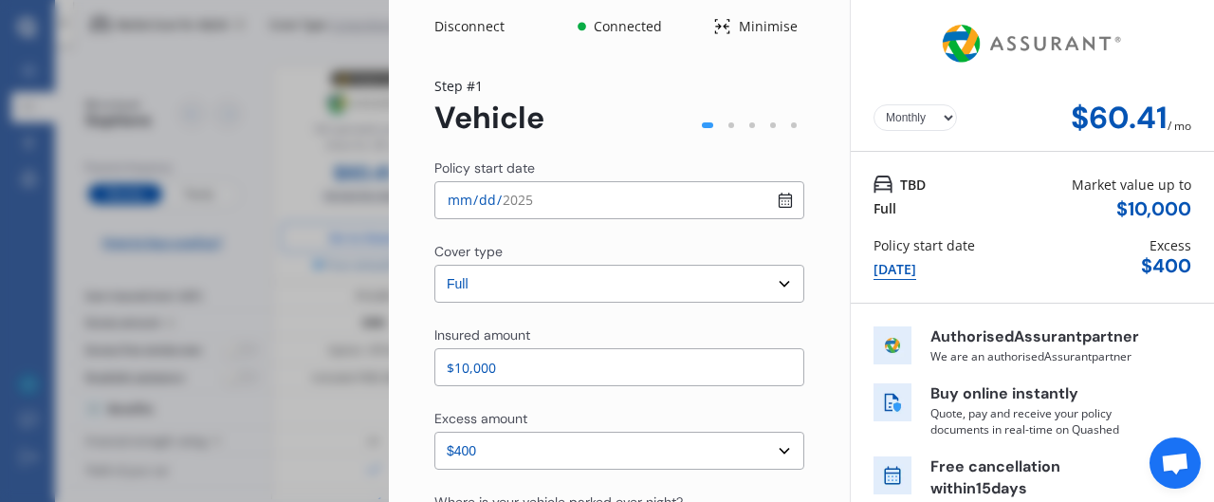
click at [261, 126] on div "Disconnect Connected Minimise Yearly Monthly $60.41 / mo Step # 1 Vehicle Polic…" at bounding box center [607, 251] width 1214 height 502
click at [193, 135] on div "Disconnect Connected Minimise Yearly Monthly $60.41 / mo Step # 1 Vehicle Polic…" at bounding box center [607, 251] width 1214 height 502
click at [468, 26] on div "Disconnect" at bounding box center [479, 26] width 91 height 19
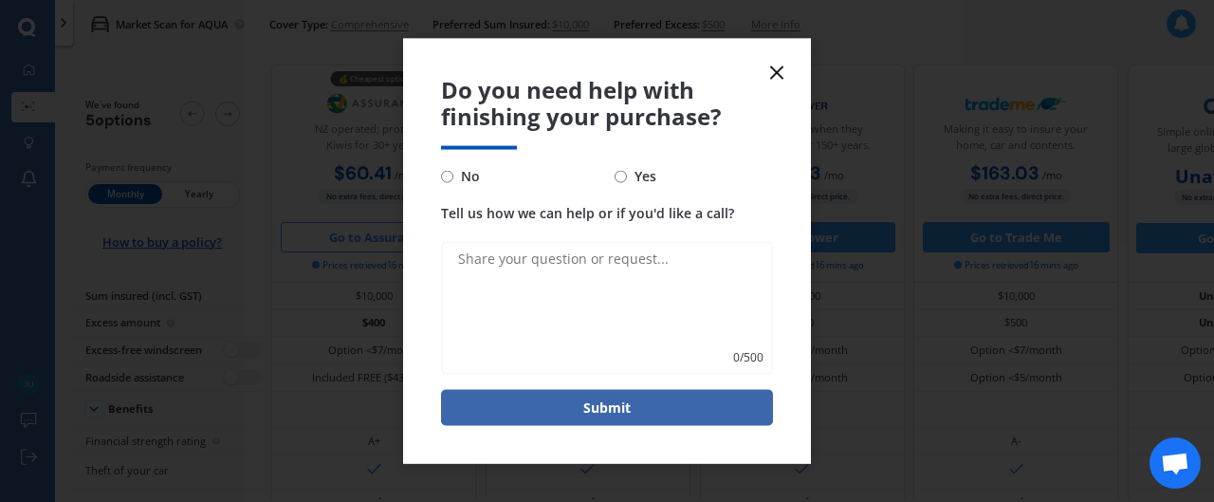
click at [450, 170] on input "No" at bounding box center [447, 176] width 12 height 12
radio input "true"
click at [773, 67] on line at bounding box center [776, 71] width 11 height 11
